Goal: Find specific page/section: Find specific page/section

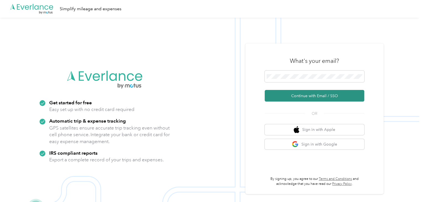
click at [314, 99] on button "Continue with Email / SSO" at bounding box center [315, 96] width 100 height 12
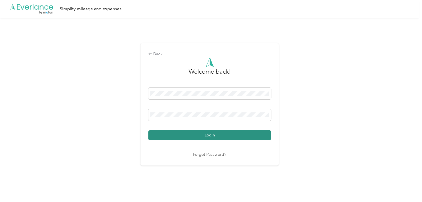
click at [227, 138] on button "Login" at bounding box center [209, 135] width 123 height 10
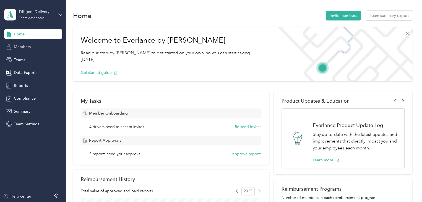
click at [27, 49] on span "Members" at bounding box center [22, 47] width 17 height 6
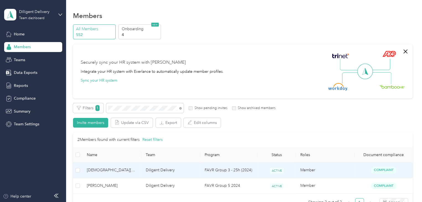
click at [178, 168] on td "Diligent Delivery" at bounding box center [170, 169] width 59 height 15
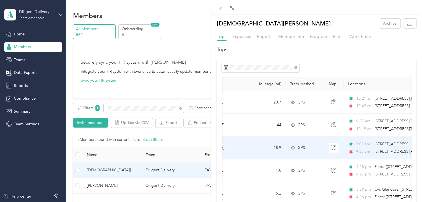
scroll to position [0, 17]
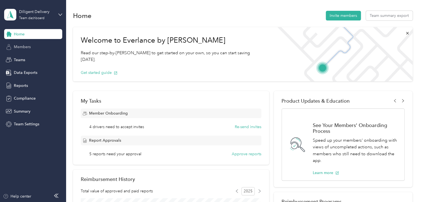
click at [25, 49] on span "Members" at bounding box center [22, 47] width 17 height 6
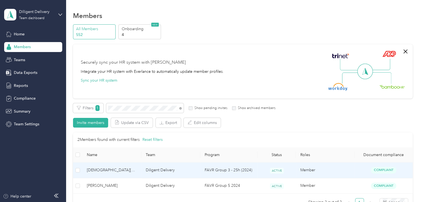
click at [166, 169] on td "Diligent Delivery" at bounding box center [170, 169] width 59 height 15
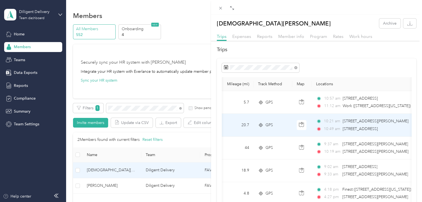
scroll to position [0, 46]
